Goal: Information Seeking & Learning: Find specific fact

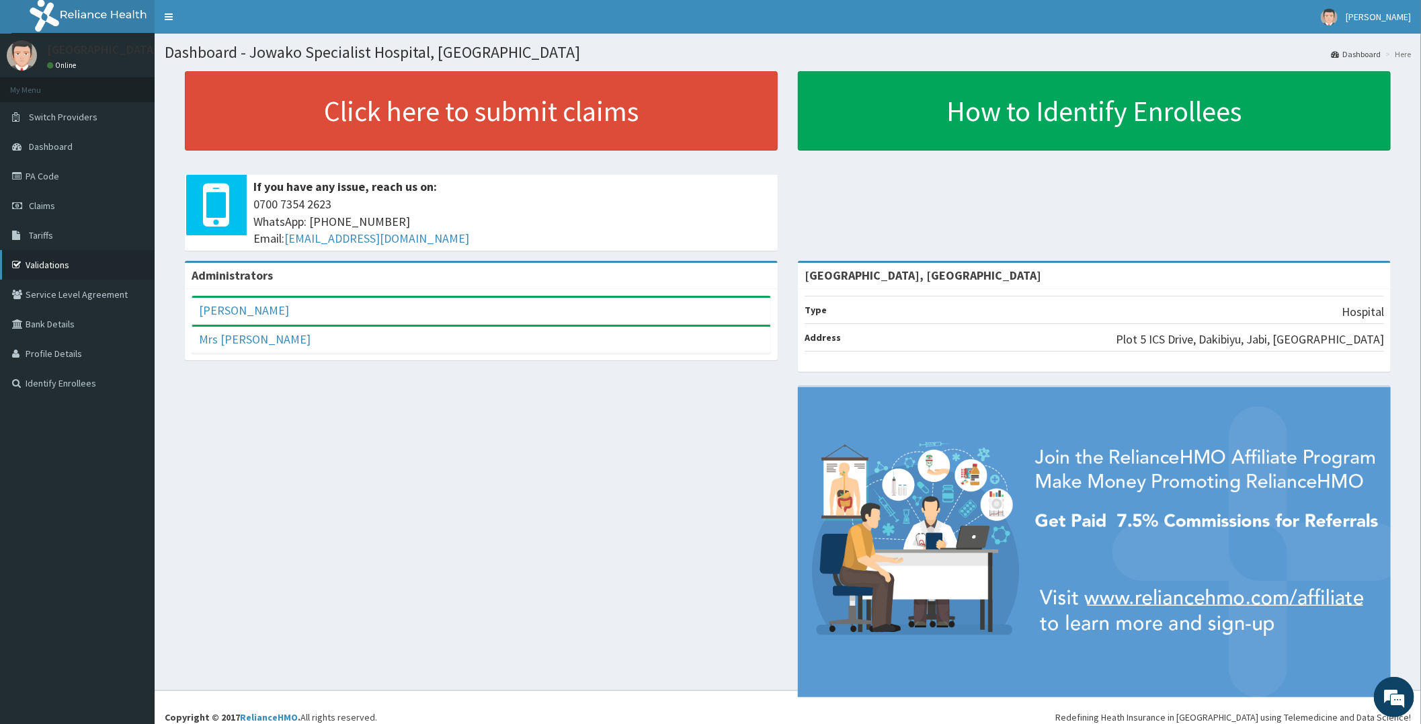
click at [77, 255] on link "Validations" at bounding box center [77, 265] width 155 height 30
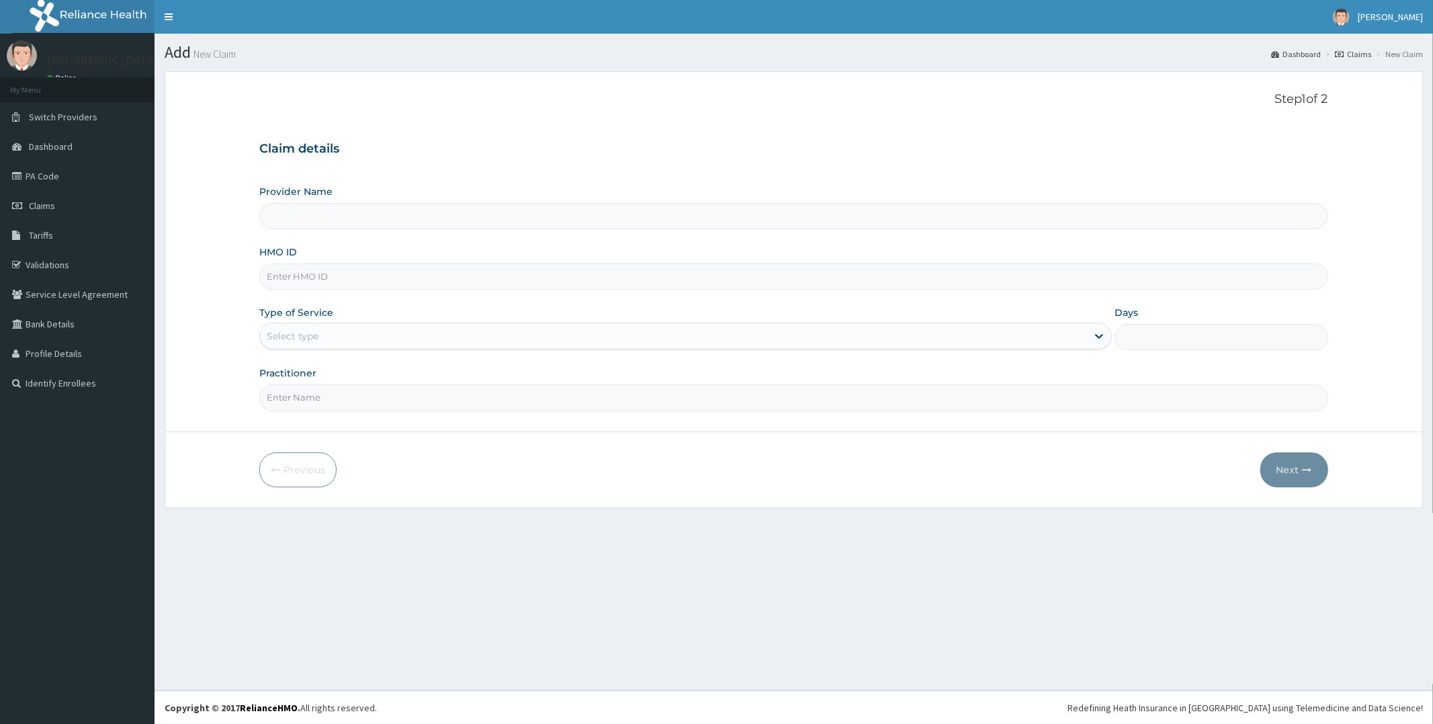
type input "[GEOGRAPHIC_DATA], [GEOGRAPHIC_DATA]"
click at [55, 233] on link "Tariffs" at bounding box center [77, 235] width 155 height 30
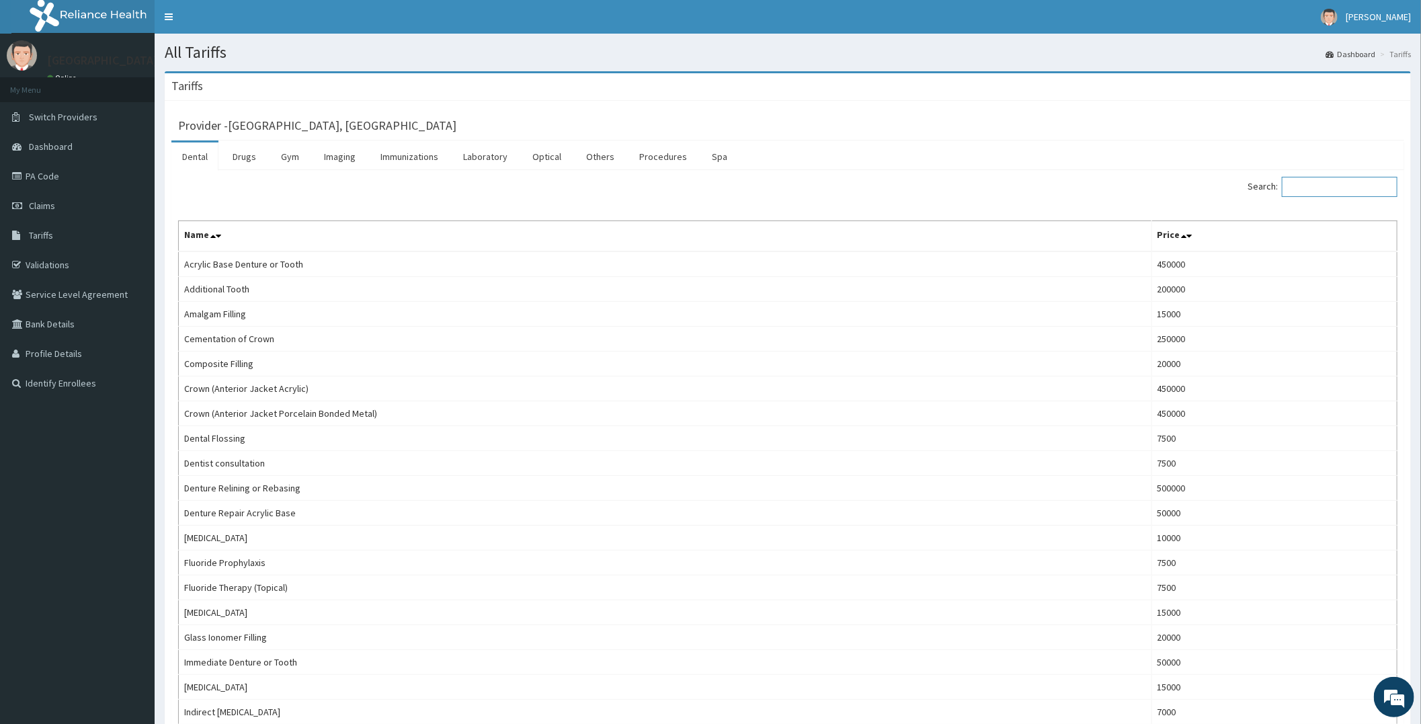
click at [1307, 191] on input "Search:" at bounding box center [1340, 187] width 116 height 20
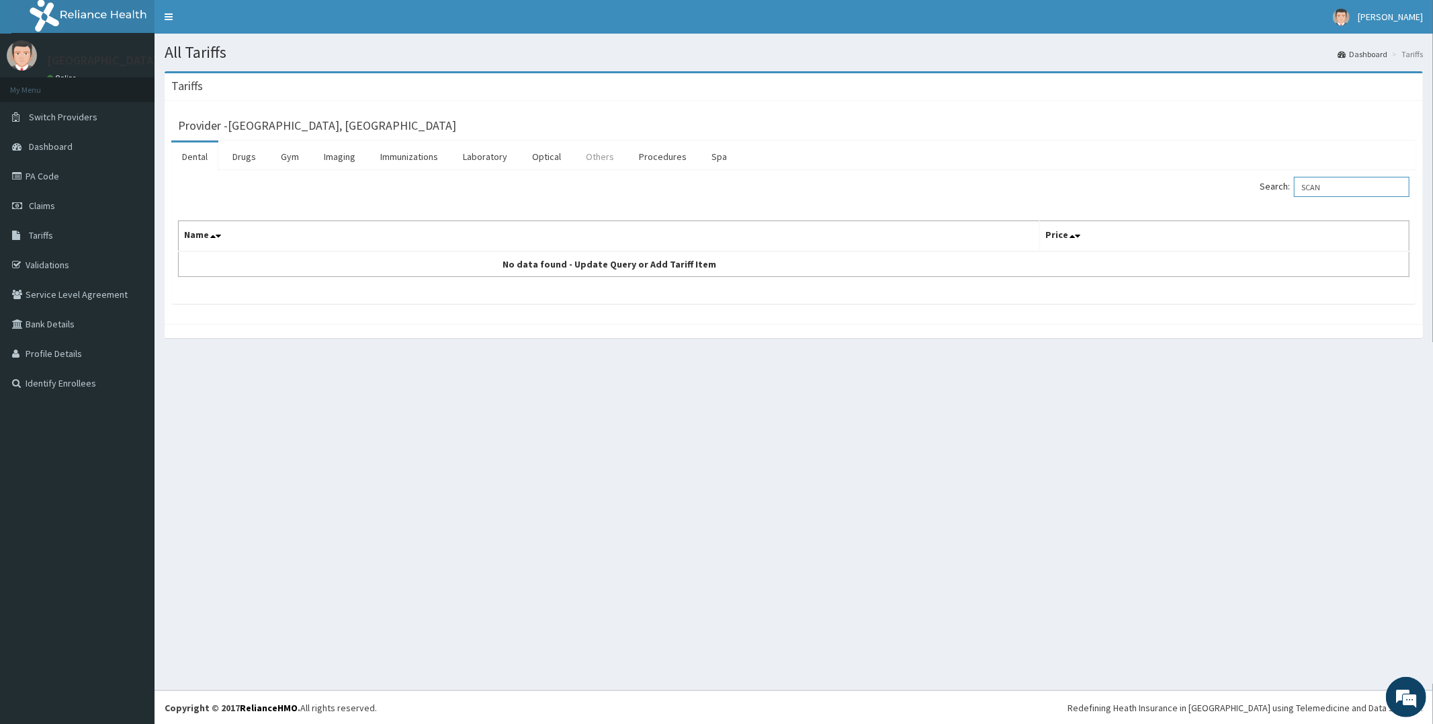
type input "SCAN"
click at [592, 150] on link "Others" at bounding box center [600, 156] width 50 height 28
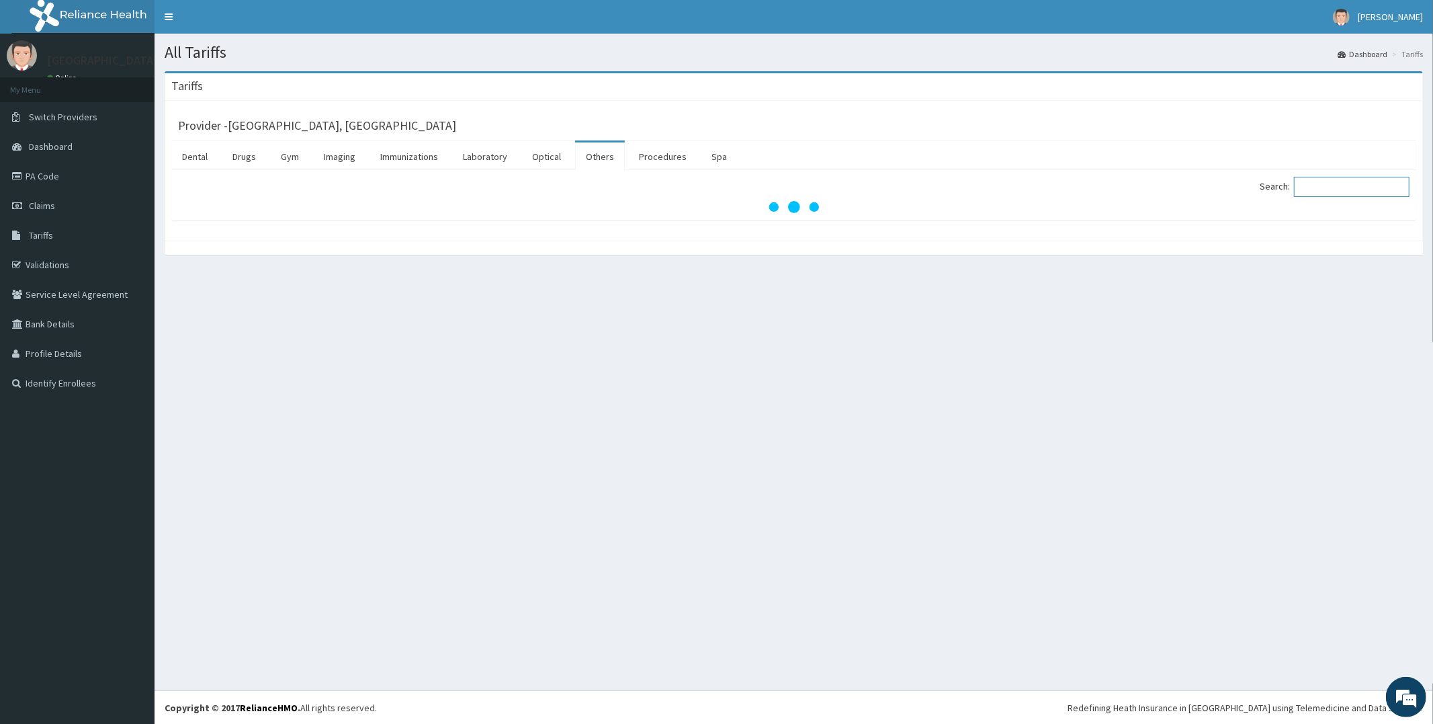
click at [1316, 185] on input "Search:" at bounding box center [1352, 187] width 116 height 20
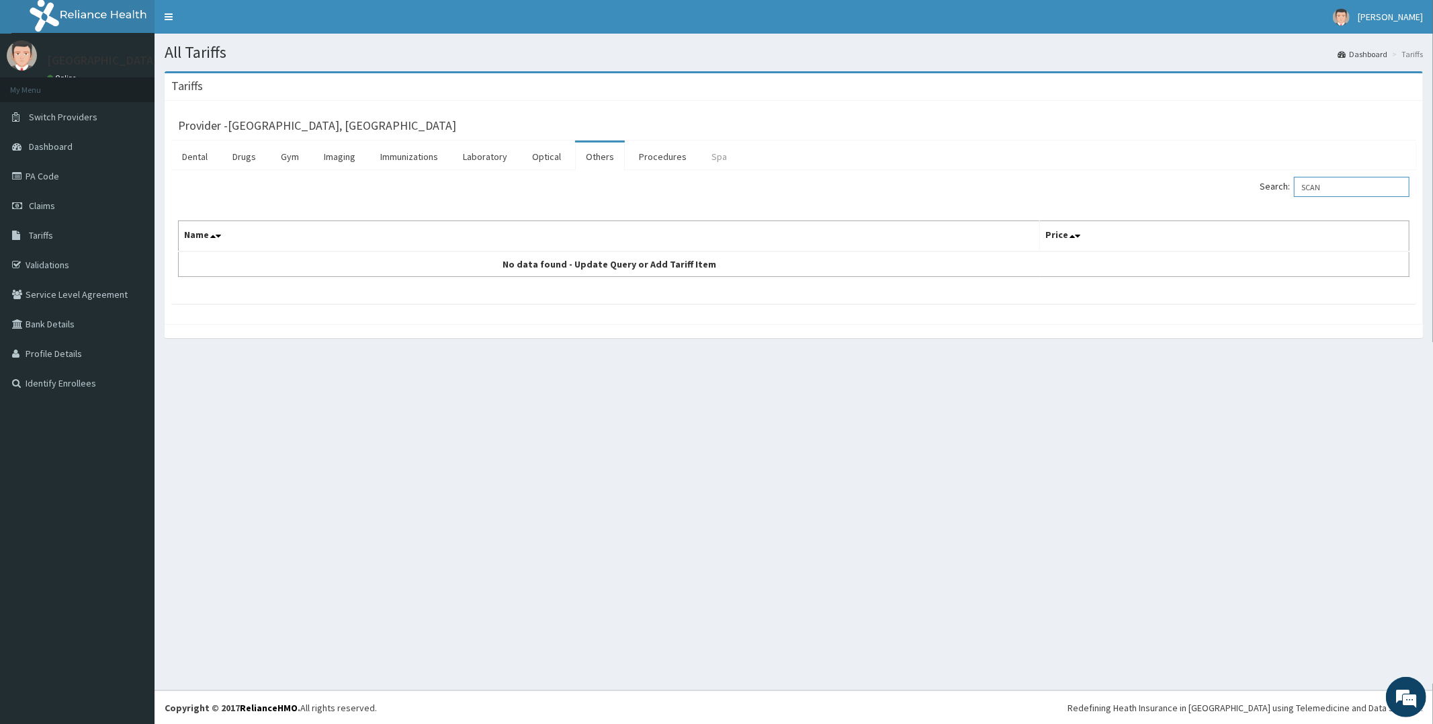
type input "SCAN"
click at [712, 155] on link "Spa" at bounding box center [719, 156] width 37 height 28
click at [599, 157] on link "Others" at bounding box center [600, 156] width 50 height 28
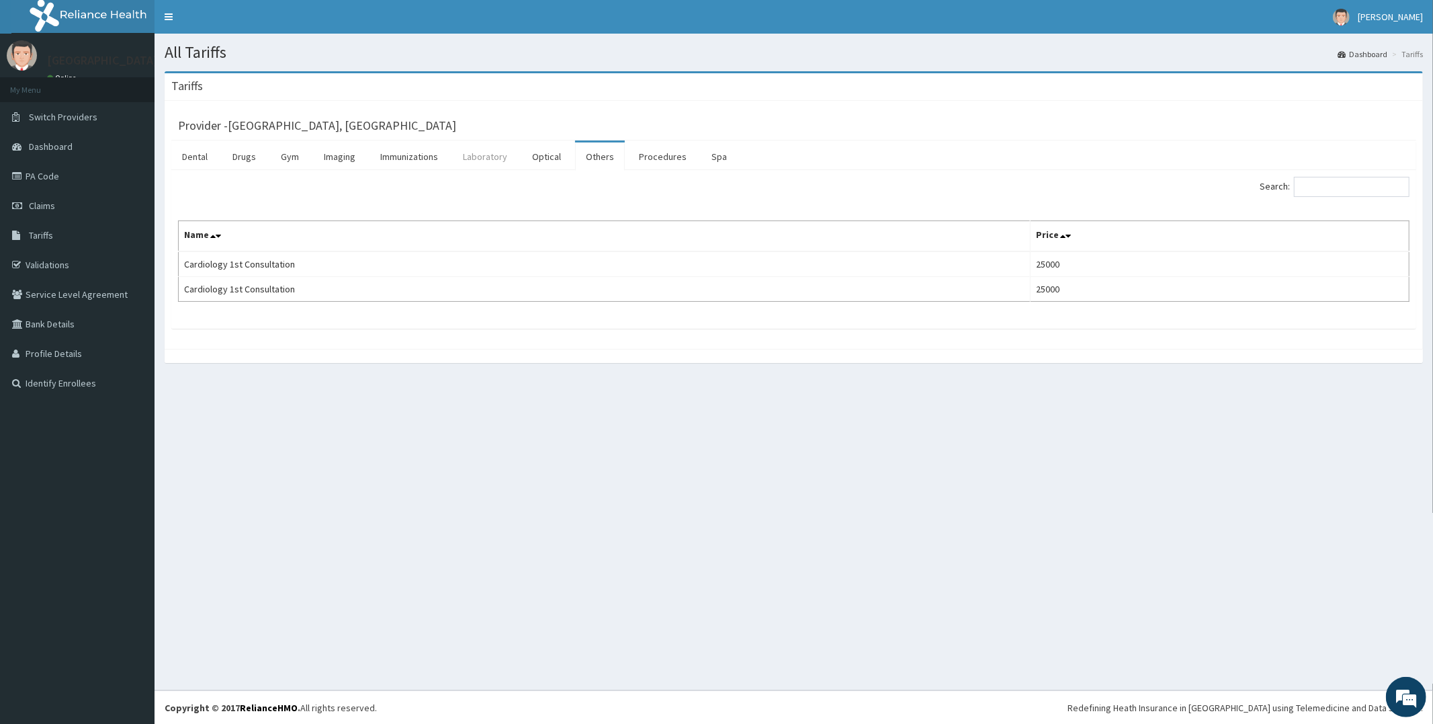
click at [487, 157] on link "Laboratory" at bounding box center [485, 156] width 66 height 28
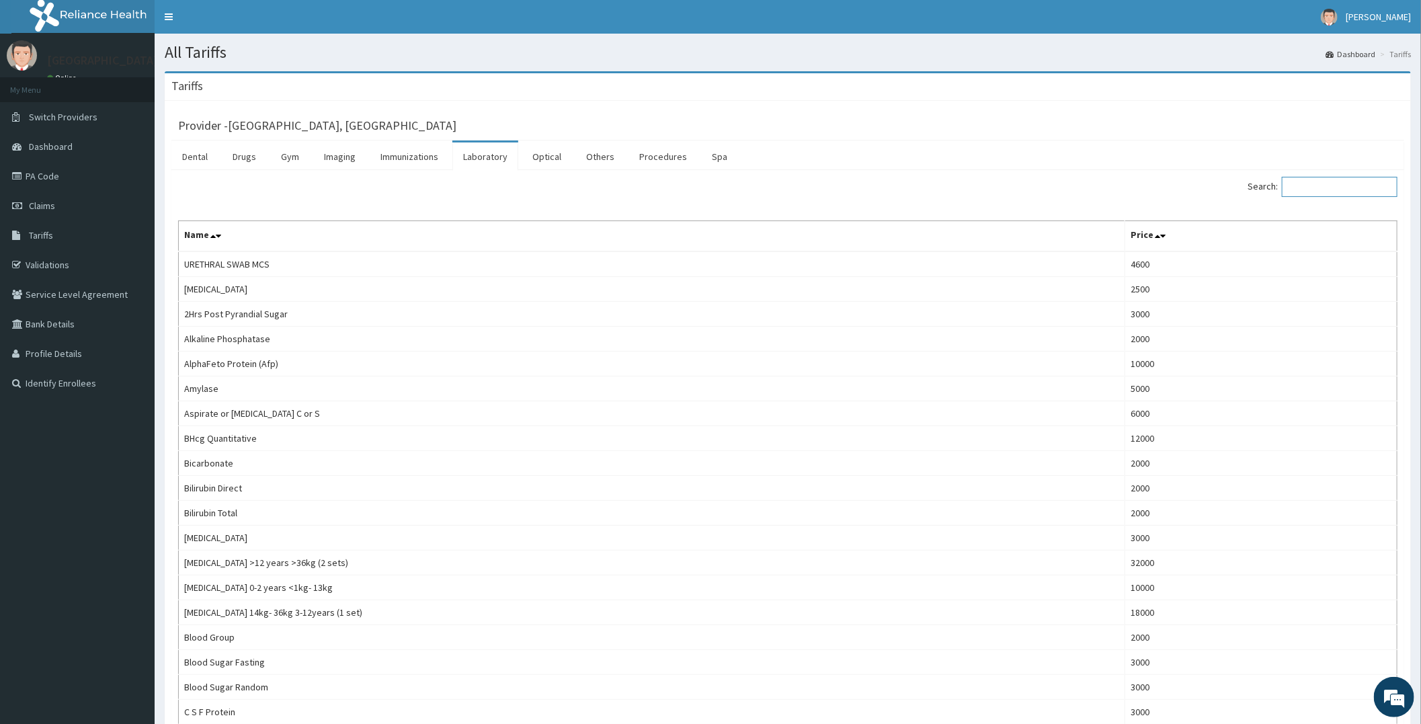
click at [1316, 185] on input "Search:" at bounding box center [1340, 187] width 116 height 20
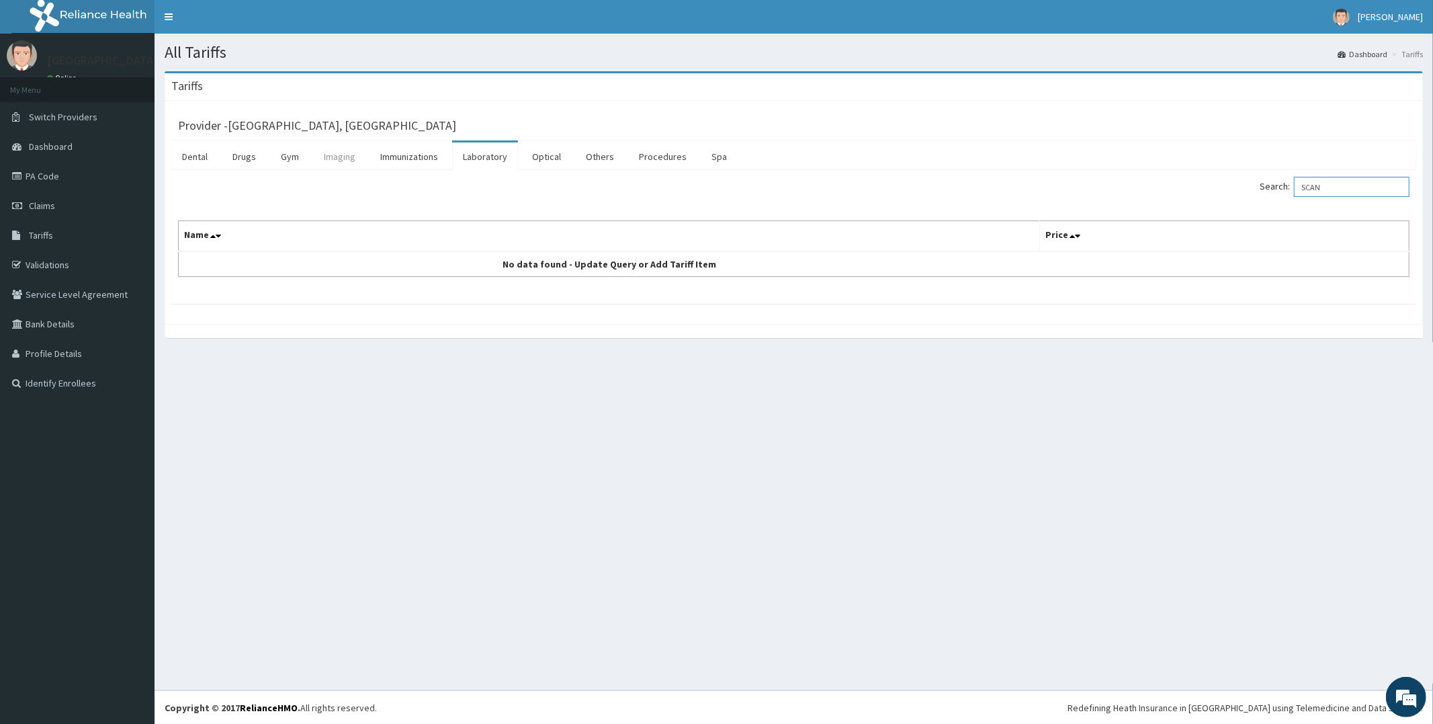
type input "SCAN"
click at [339, 159] on link "Imaging" at bounding box center [339, 156] width 53 height 28
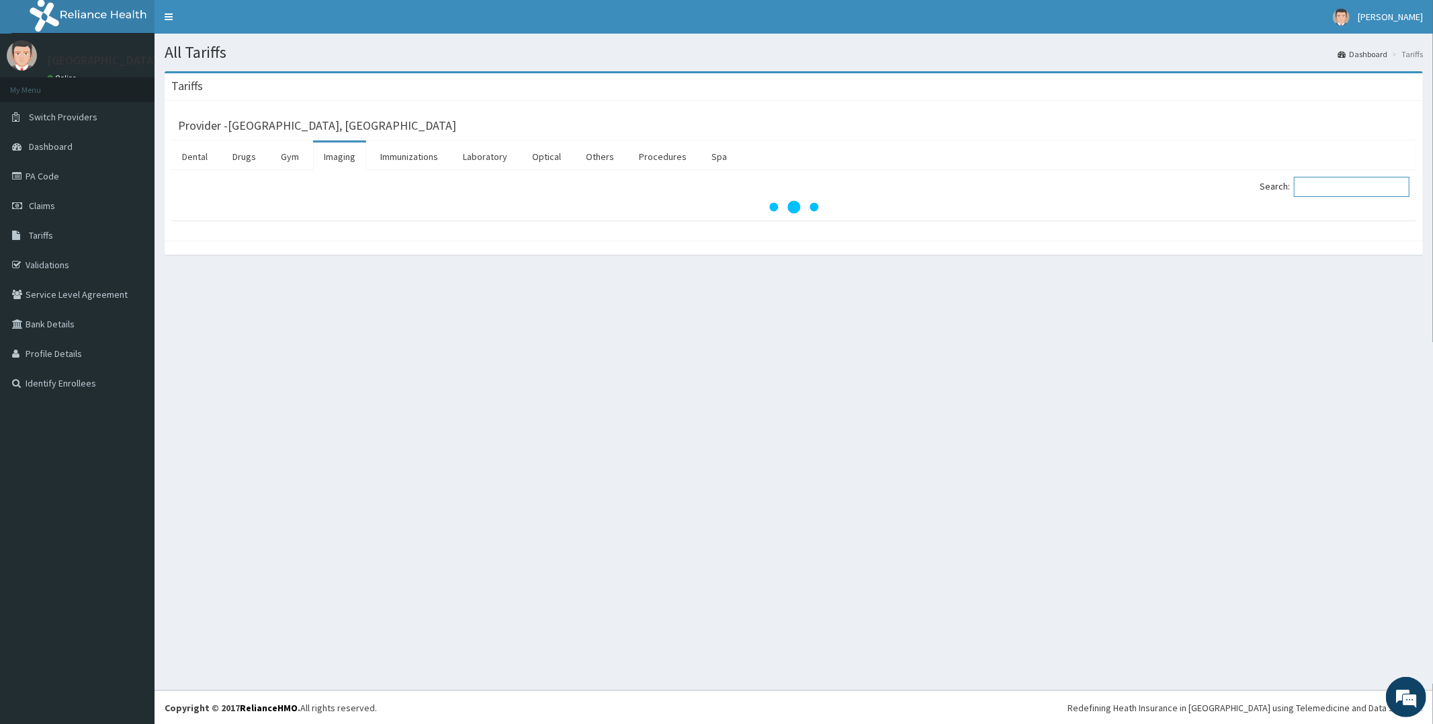
click at [1318, 189] on input "Search:" at bounding box center [1352, 187] width 116 height 20
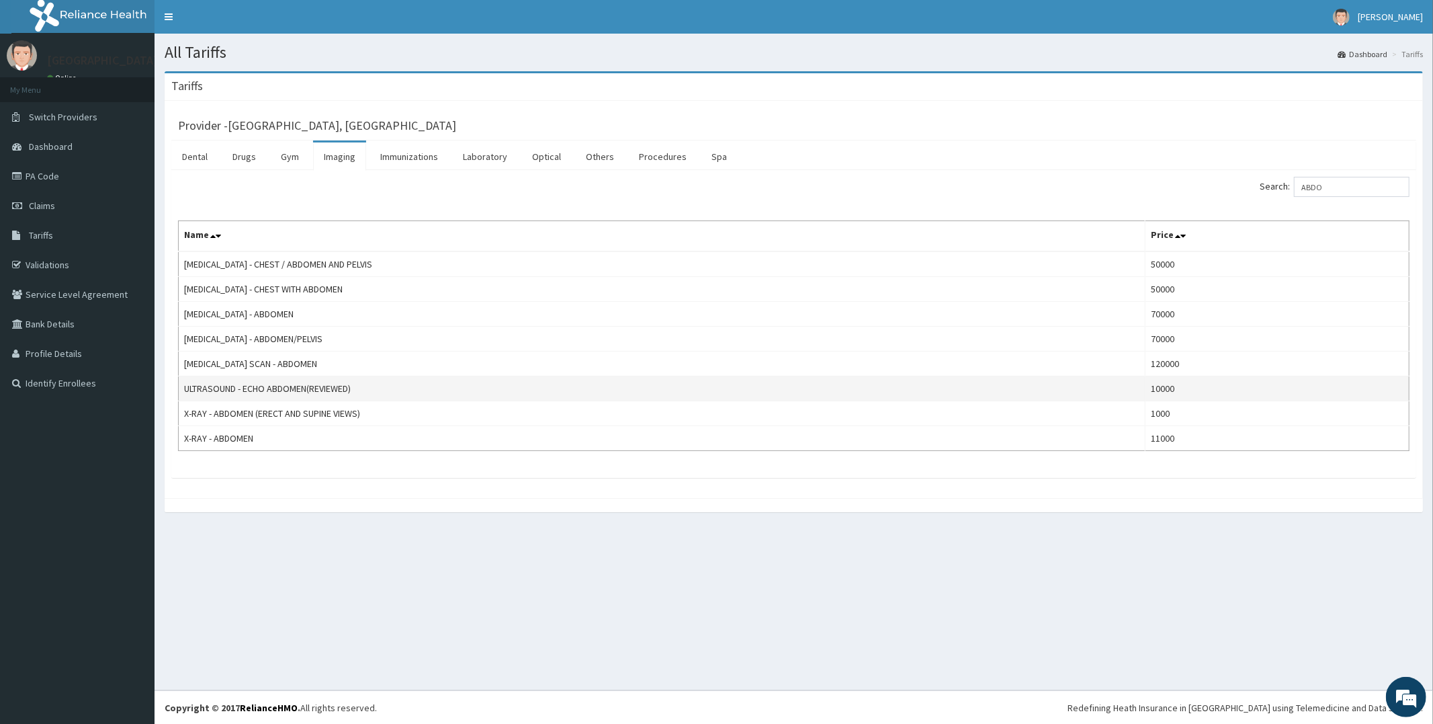
click at [589, 378] on td "ULTRASOUND - ECHO ABDOMEN(REVIEWED)" at bounding box center [662, 388] width 967 height 25
click at [769, 391] on td "ULTRASOUND - ECHO ABDOMEN(REVIEWED)" at bounding box center [662, 388] width 967 height 25
drag, startPoint x: 1348, startPoint y: 184, endPoint x: 1258, endPoint y: 193, distance: 90.5
click at [1257, 193] on div "Search: ABDO" at bounding box center [1107, 189] width 606 height 24
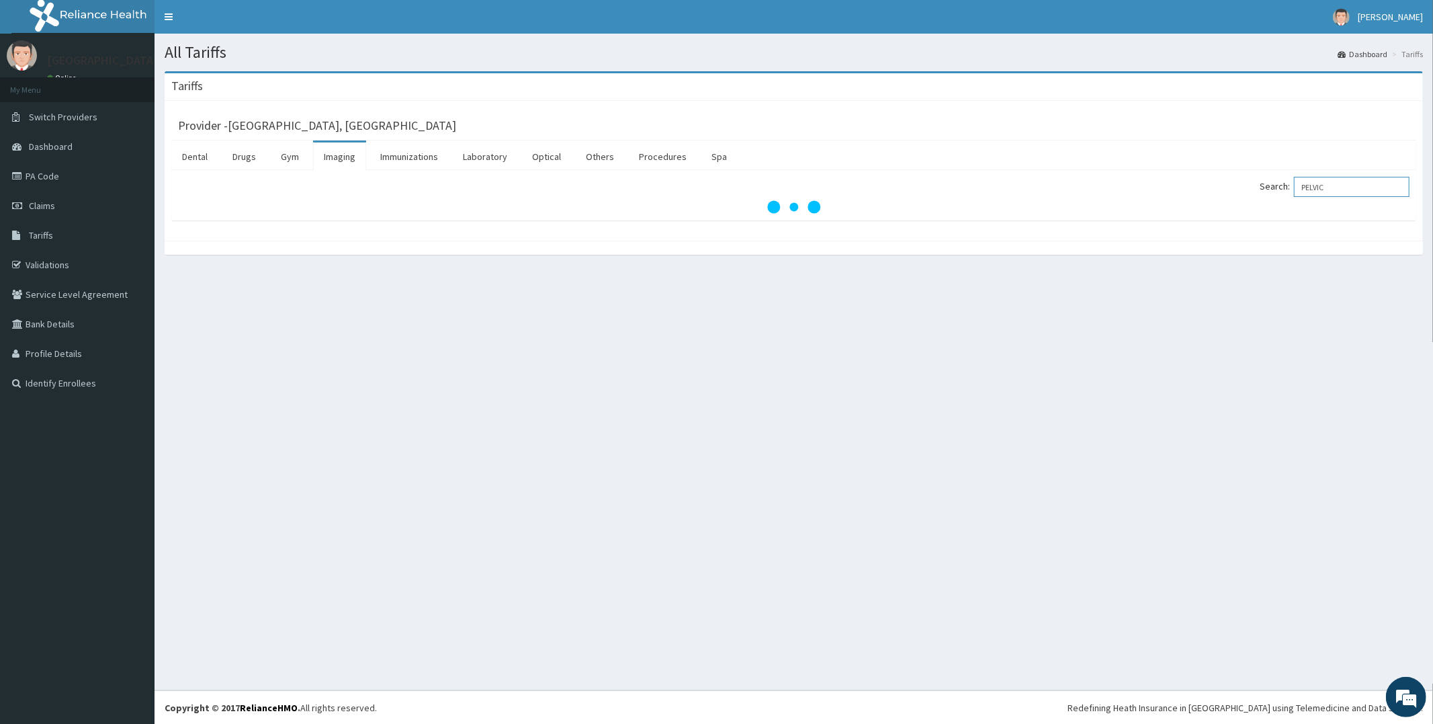
type input "PELVIC"
click at [993, 489] on div "All Tariffs Dashboard Tariffs Tariffs Provider - Jowako Specialist Hospital, Ab…" at bounding box center [794, 362] width 1279 height 657
click at [419, 151] on link "Immunizations" at bounding box center [409, 156] width 79 height 28
click at [493, 163] on link "Laboratory" at bounding box center [485, 156] width 66 height 28
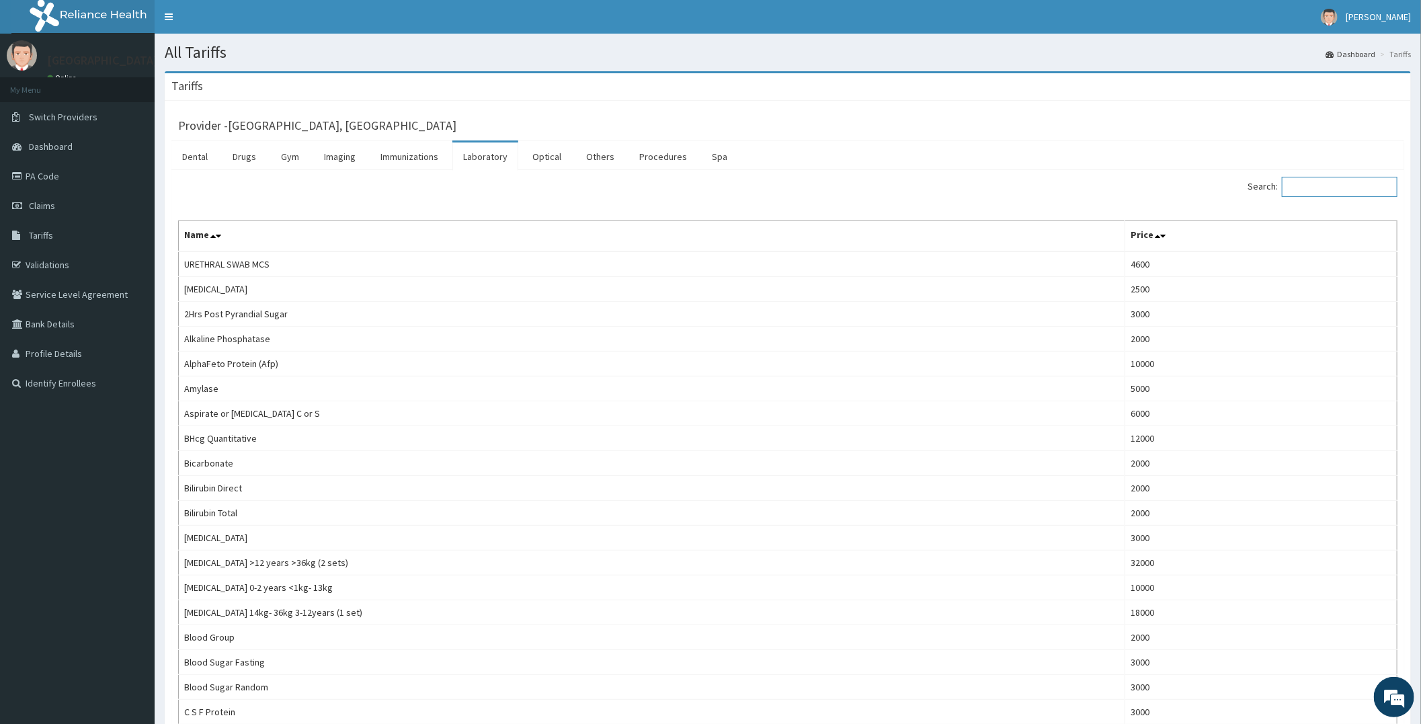
drag, startPoint x: 1332, startPoint y: 186, endPoint x: 1325, endPoint y: 187, distance: 6.8
click at [1331, 186] on input "Search:" at bounding box center [1340, 187] width 116 height 20
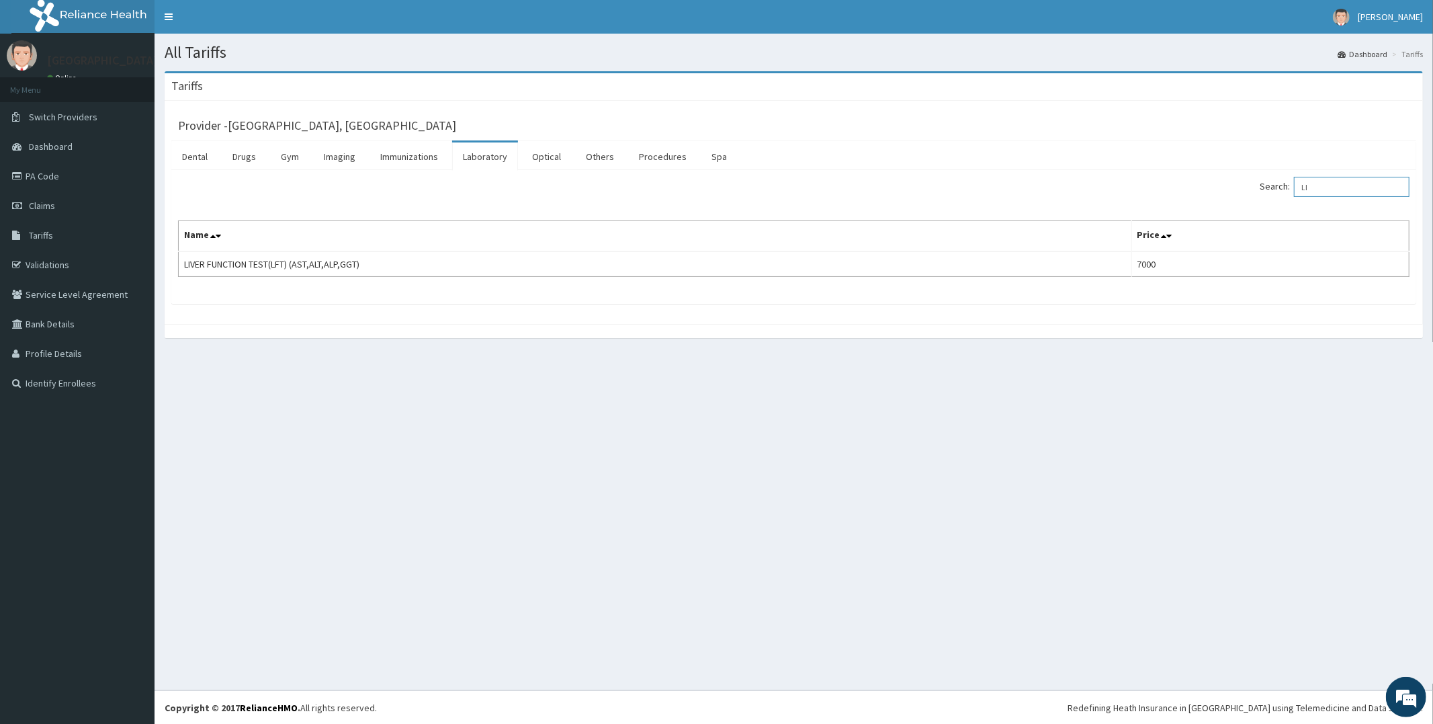
type input "L"
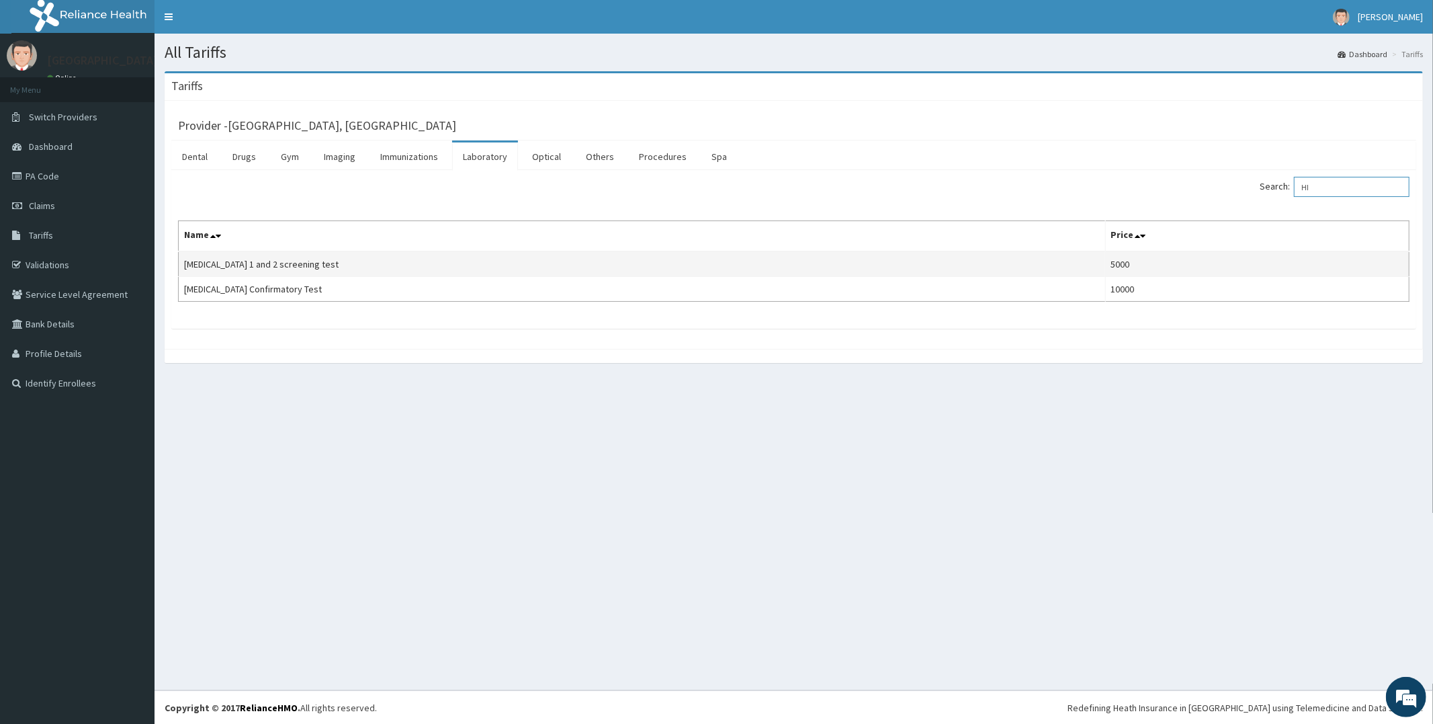
type input "H"
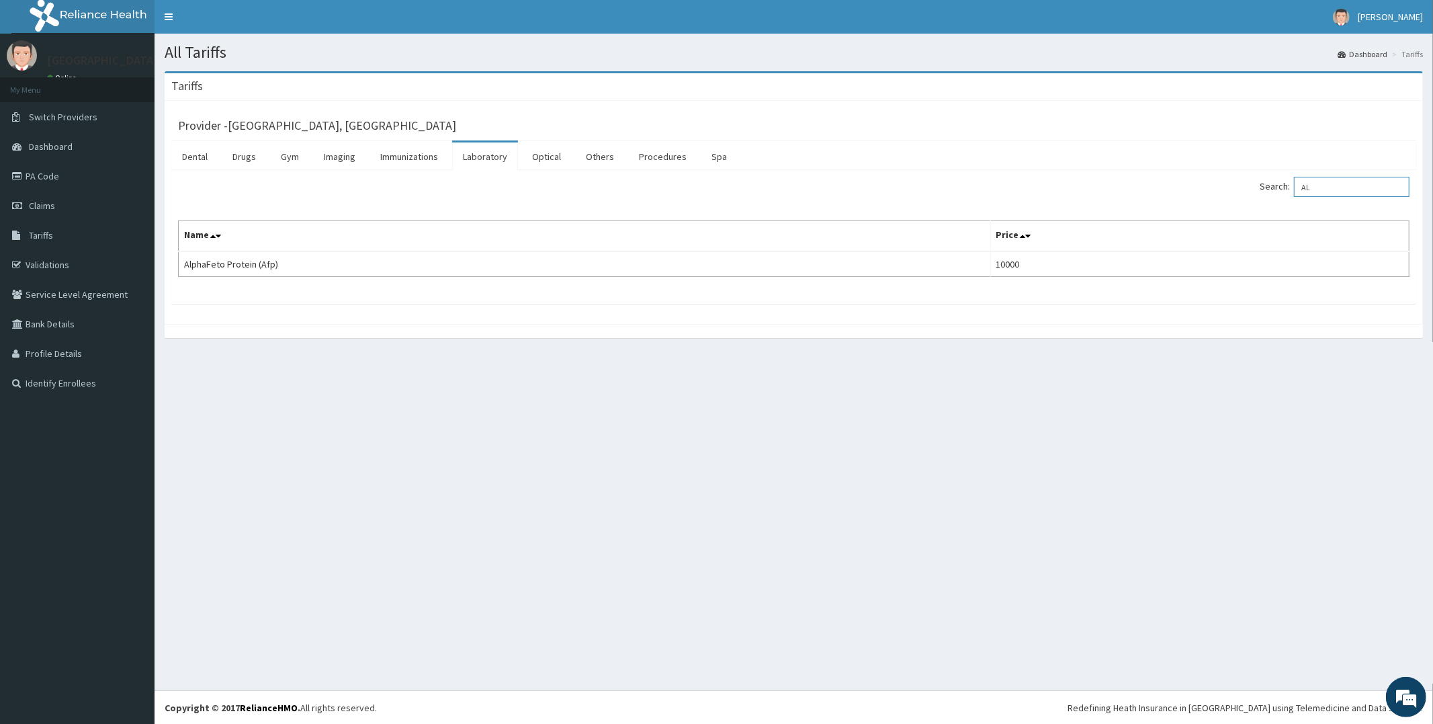
type input "A"
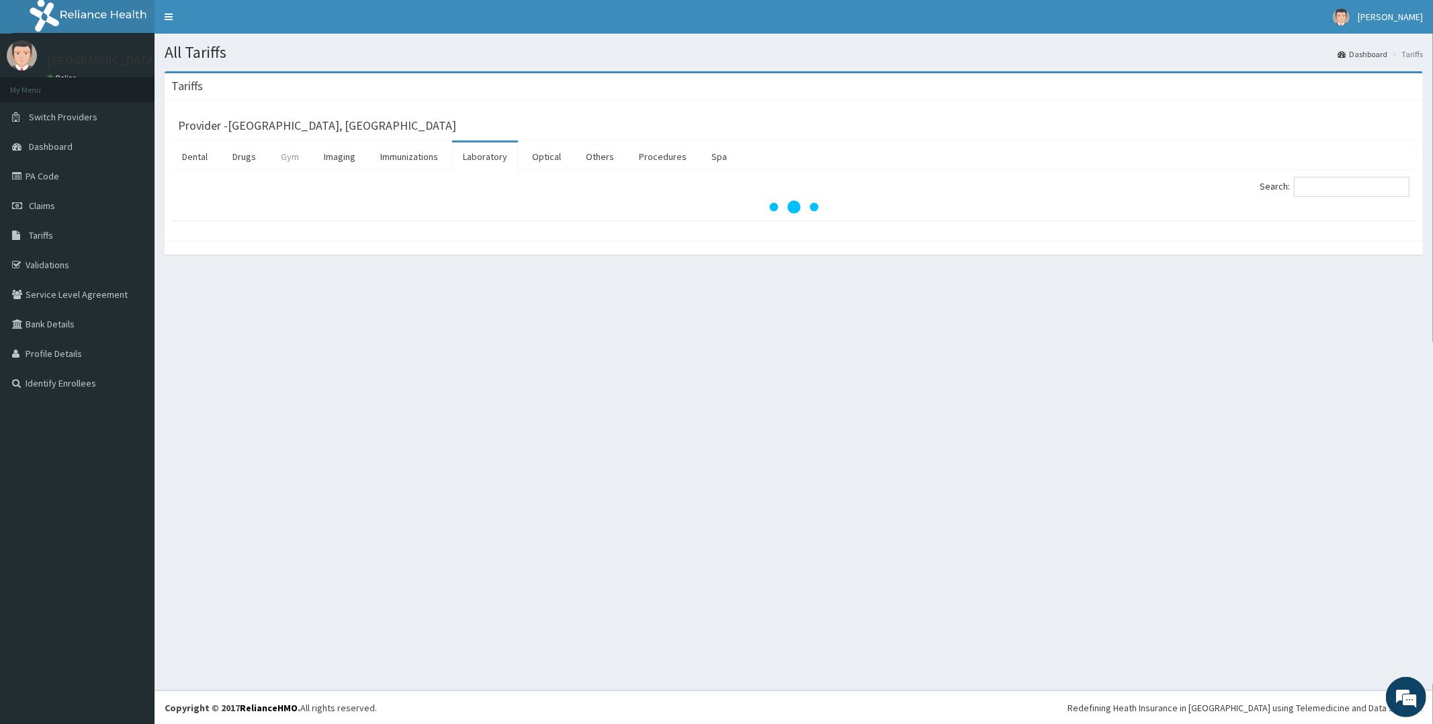
click at [291, 157] on link "Gym" at bounding box center [290, 156] width 40 height 28
click at [341, 158] on link "Imaging" at bounding box center [339, 156] width 53 height 28
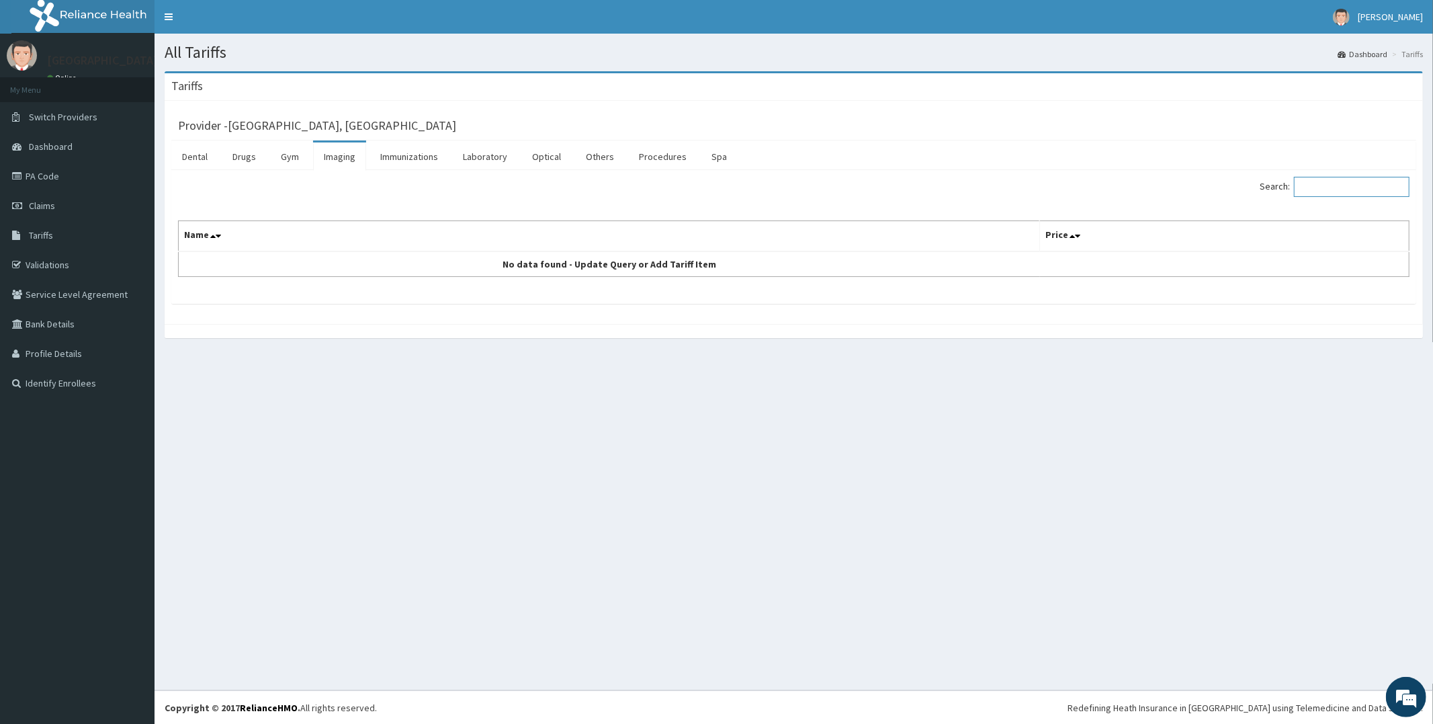
click at [1336, 192] on input "Search:" at bounding box center [1352, 187] width 116 height 20
type input "PELVIC"
